Goal: Task Accomplishment & Management: Use online tool/utility

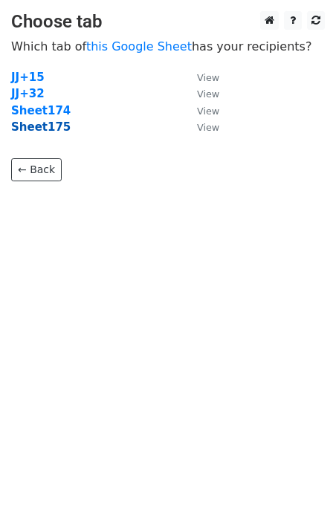
click at [55, 129] on strong "Sheet175" at bounding box center [40, 126] width 59 height 13
click at [44, 129] on strong "Sheet175" at bounding box center [40, 126] width 59 height 13
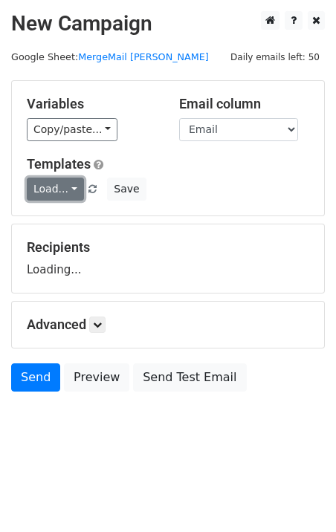
click at [50, 192] on link "Load..." at bounding box center [55, 188] width 57 height 23
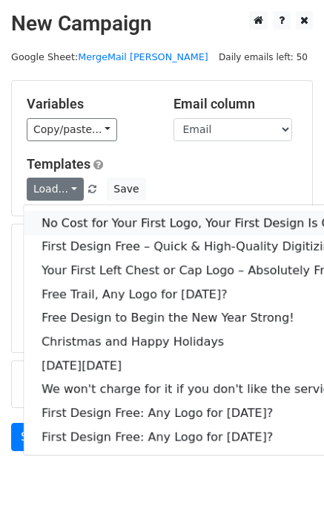
click at [93, 224] on link "No Cost for Your First Logo, Your First Design Is On Us!" at bounding box center [202, 223] width 356 height 24
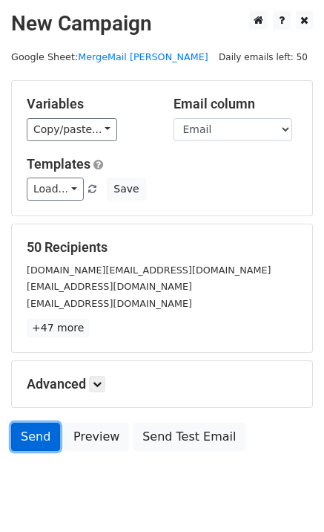
click at [30, 438] on link "Send" at bounding box center [35, 437] width 49 height 28
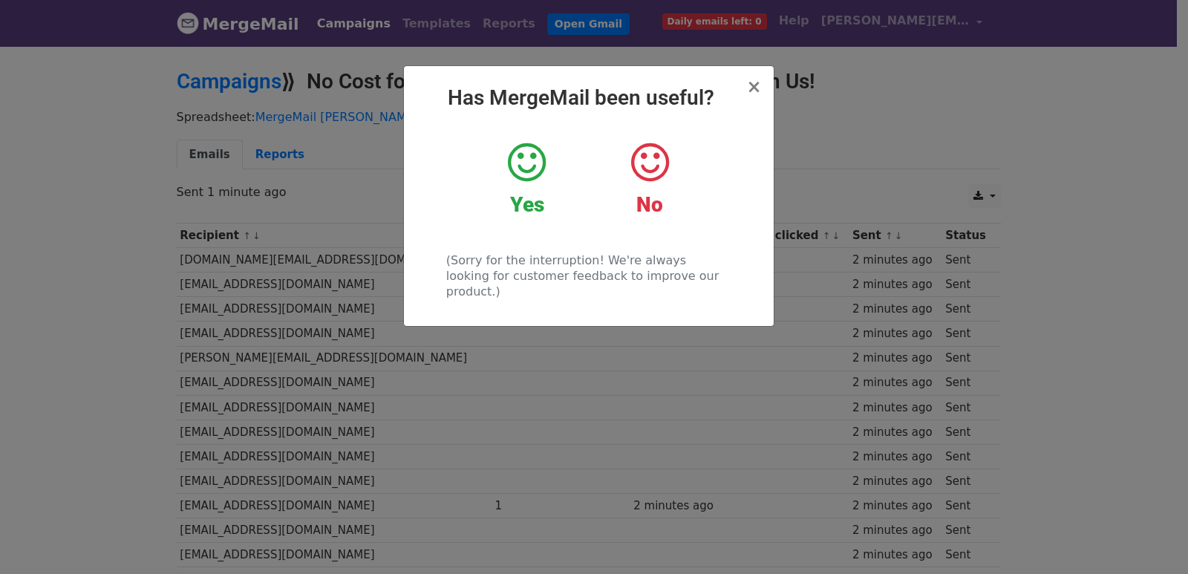
click at [420, 327] on div "× Has MergeMail been useful? Yes No (Sorry for the interruption! We're always l…" at bounding box center [594, 309] width 1188 height 529
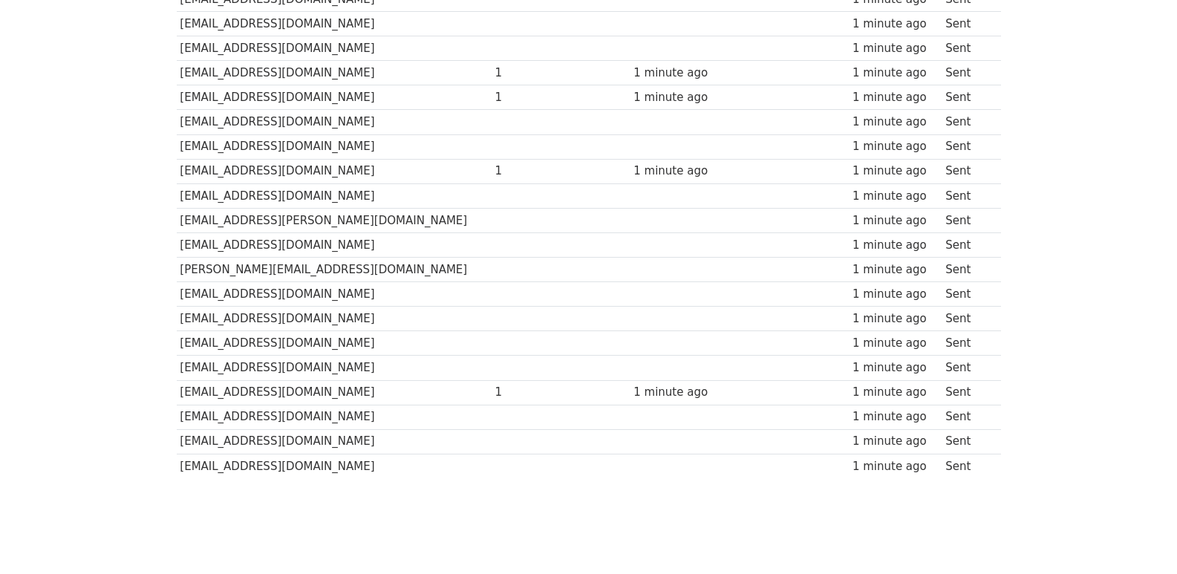
scroll to position [1034, 0]
